Goal: Book appointment/travel/reservation

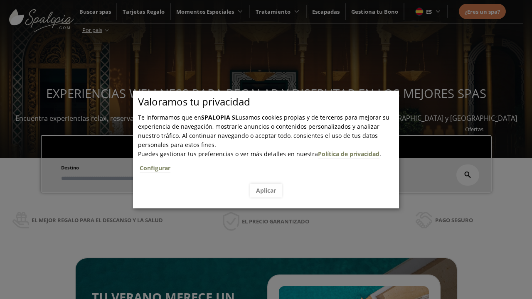
scroll to position [141, 0]
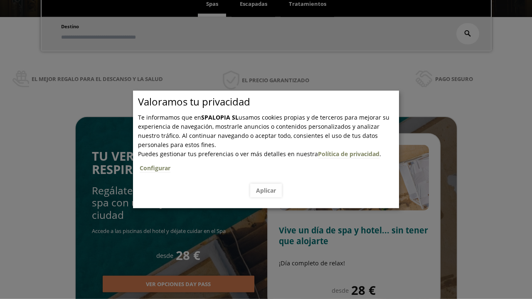
click at [253, 4] on span "Escapadas" at bounding box center [253, 3] width 27 height 7
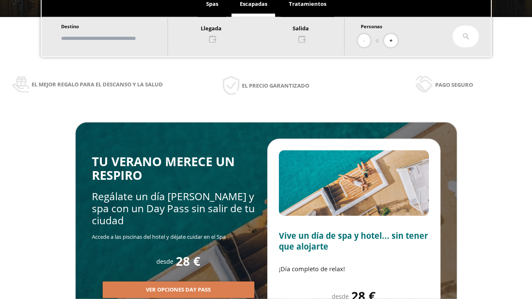
click at [117, 38] on input "text" at bounding box center [110, 38] width 103 height 15
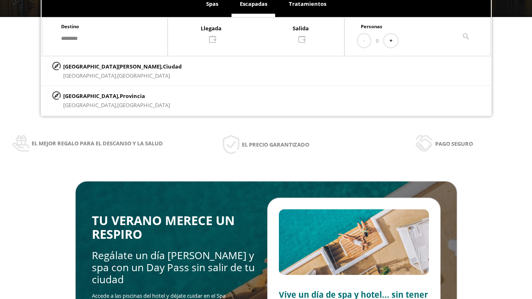
click at [264, 33] on div at bounding box center [256, 33] width 176 height 20
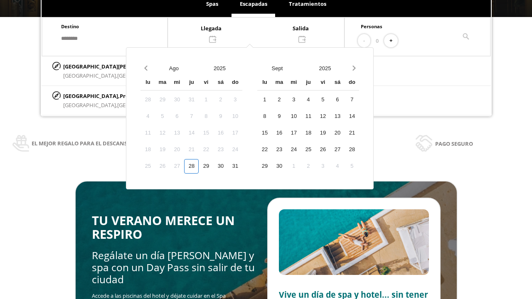
click at [228, 166] on div "30" at bounding box center [220, 166] width 15 height 15
click at [242, 166] on div "31" at bounding box center [235, 166] width 15 height 15
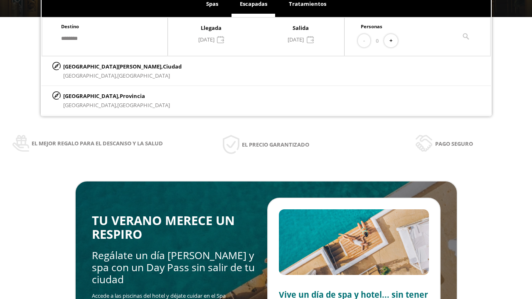
click at [393, 41] on button "+" at bounding box center [391, 41] width 14 height 14
click at [104, 66] on p "[GEOGRAPHIC_DATA][PERSON_NAME], [GEOGRAPHIC_DATA]" at bounding box center [122, 66] width 118 height 9
type input "**********"
